Goal: Find specific page/section: Find specific page/section

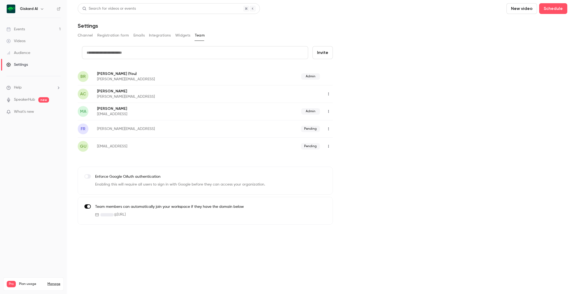
click at [23, 29] on div "Events" at bounding box center [15, 29] width 18 height 5
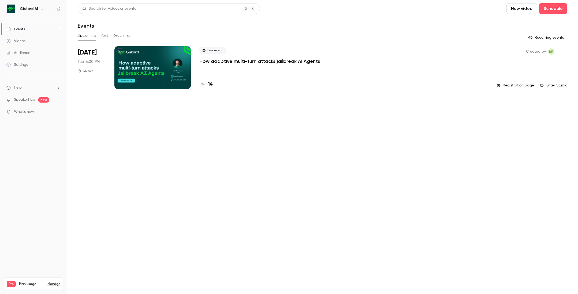
click at [152, 57] on div at bounding box center [152, 67] width 76 height 43
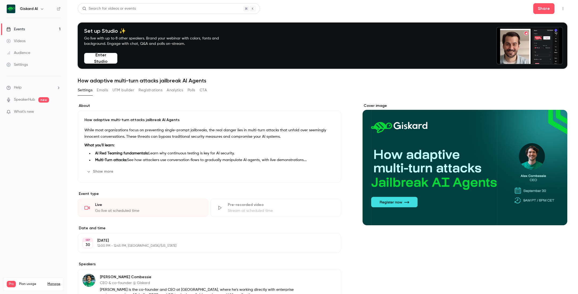
click at [143, 90] on button "Registrations" at bounding box center [151, 90] width 24 height 9
